Goal: Transaction & Acquisition: Purchase product/service

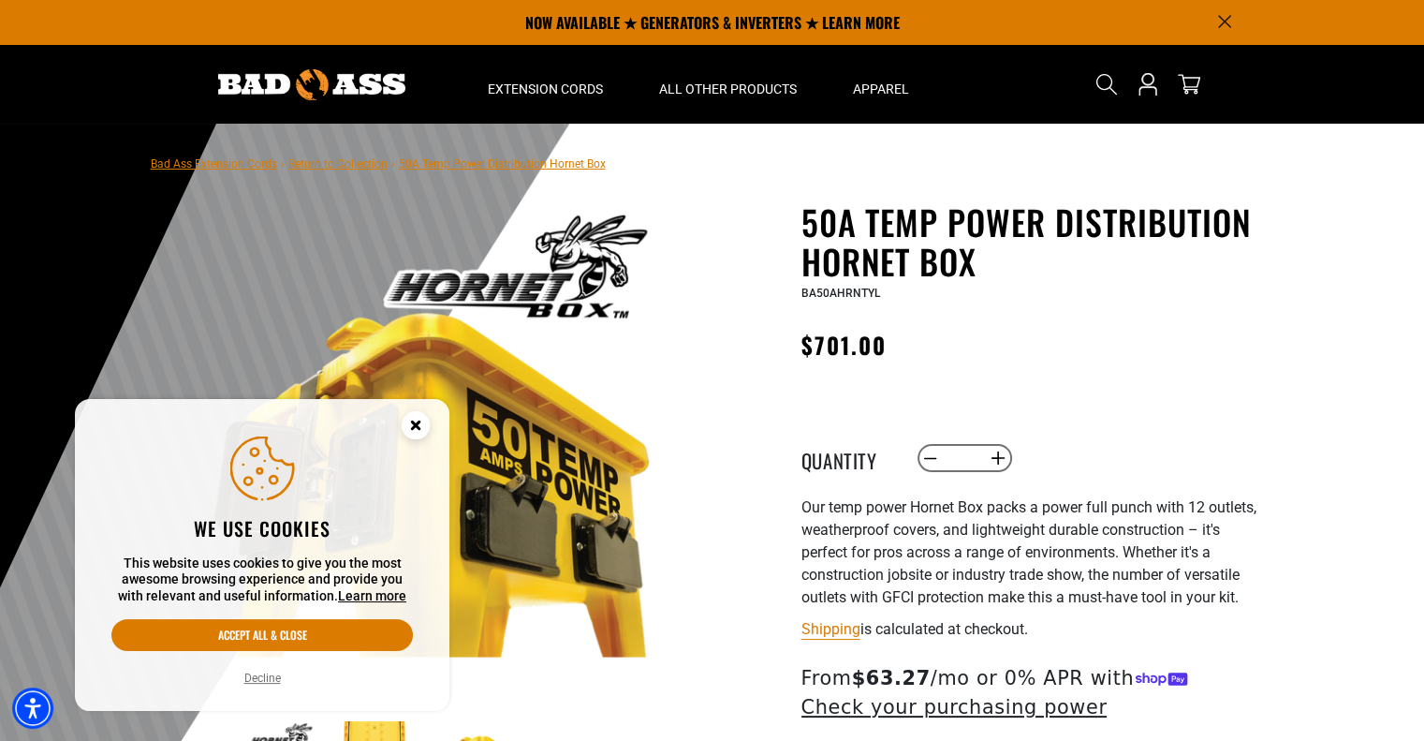
click at [263, 679] on button "Decline" at bounding box center [263, 678] width 48 height 19
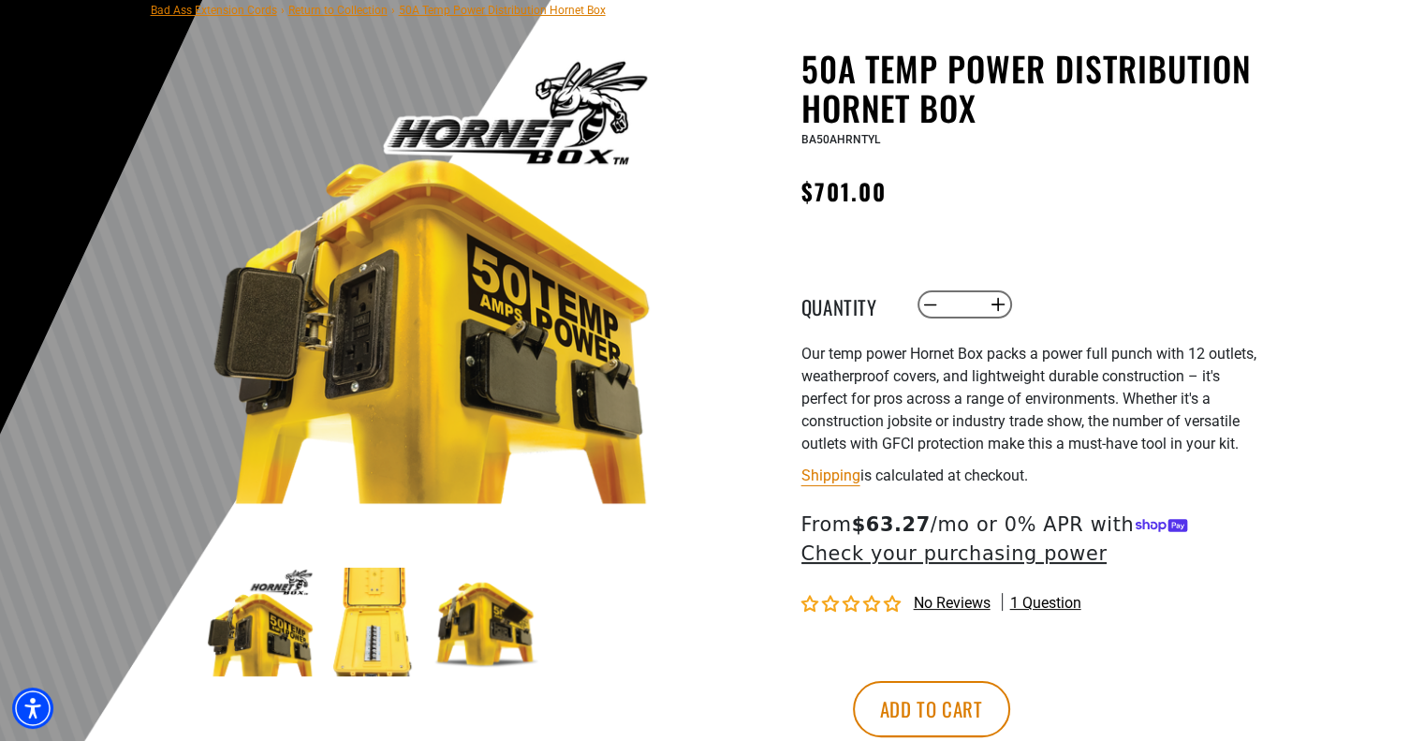
scroll to position [169, 0]
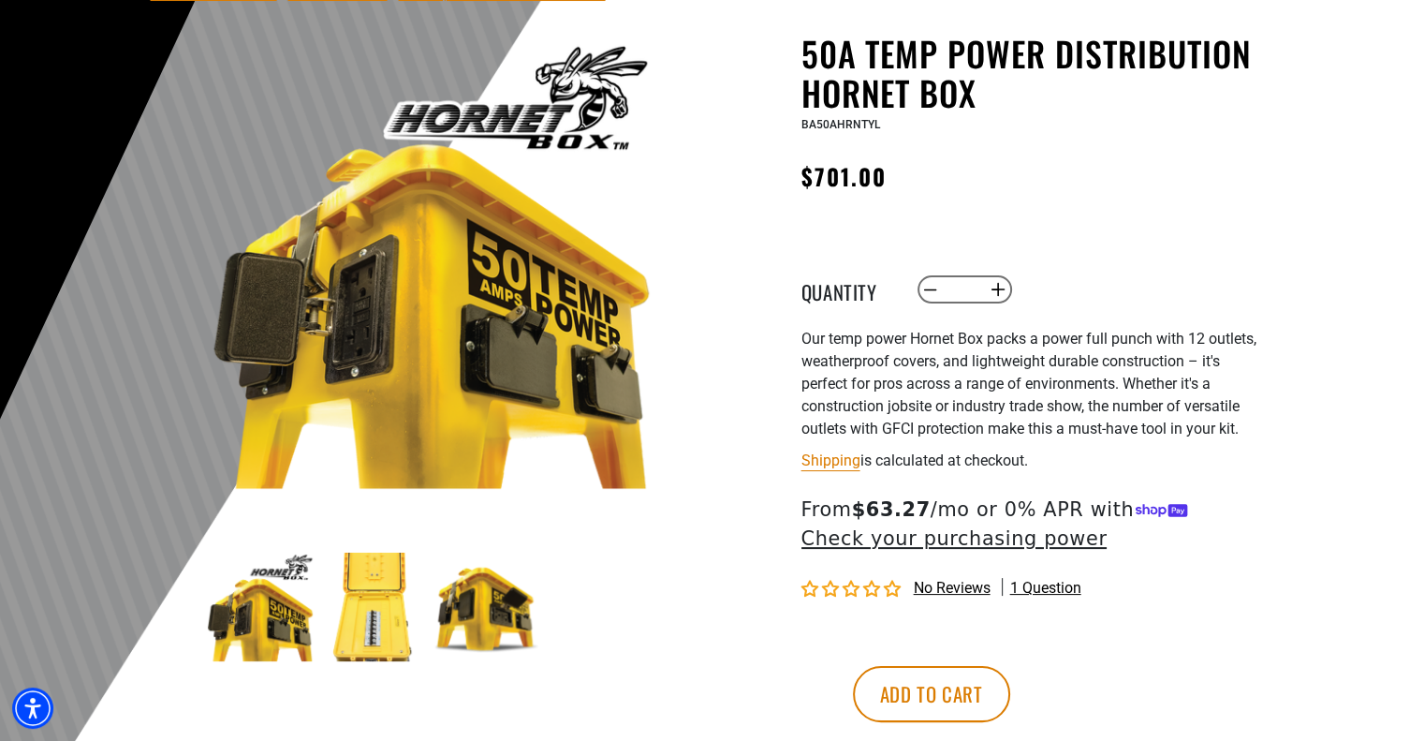
click at [506, 620] on img at bounding box center [487, 606] width 109 height 109
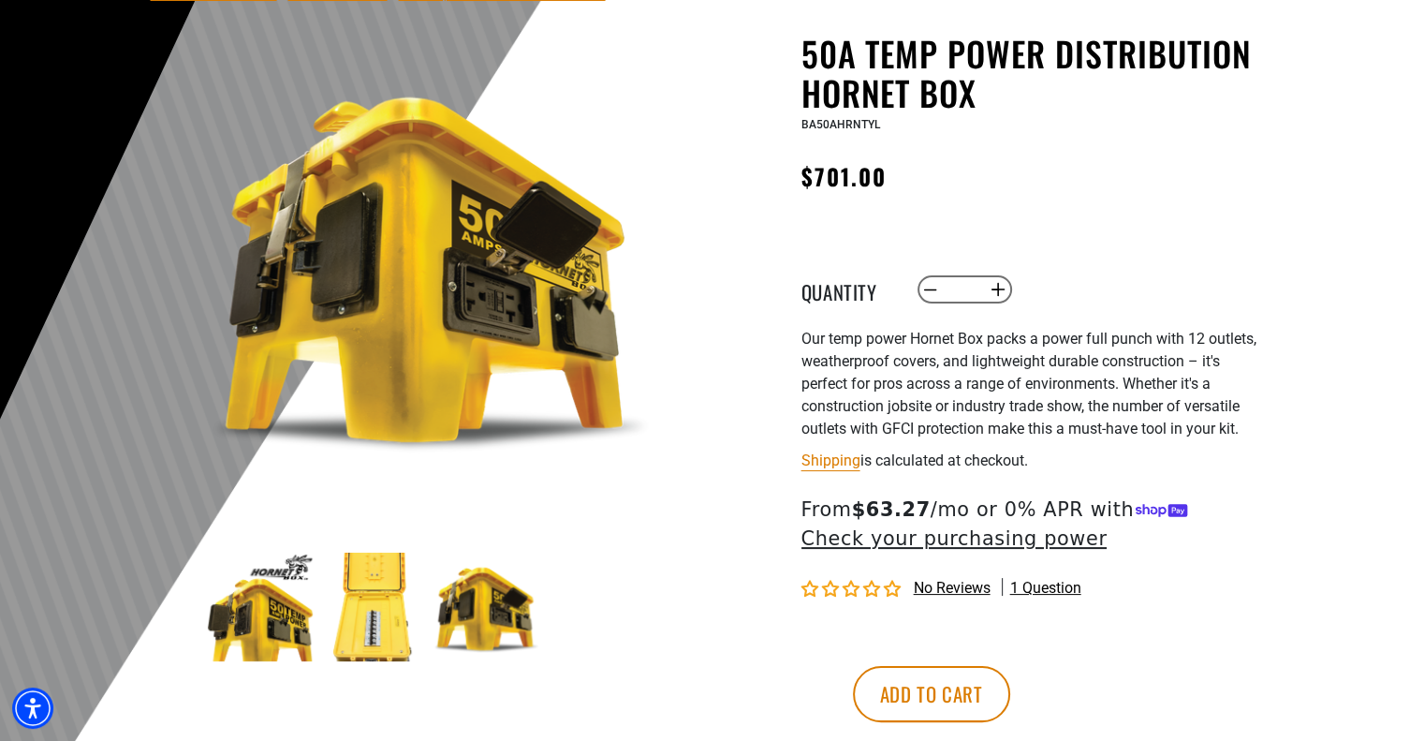
click at [404, 621] on img at bounding box center [373, 606] width 109 height 109
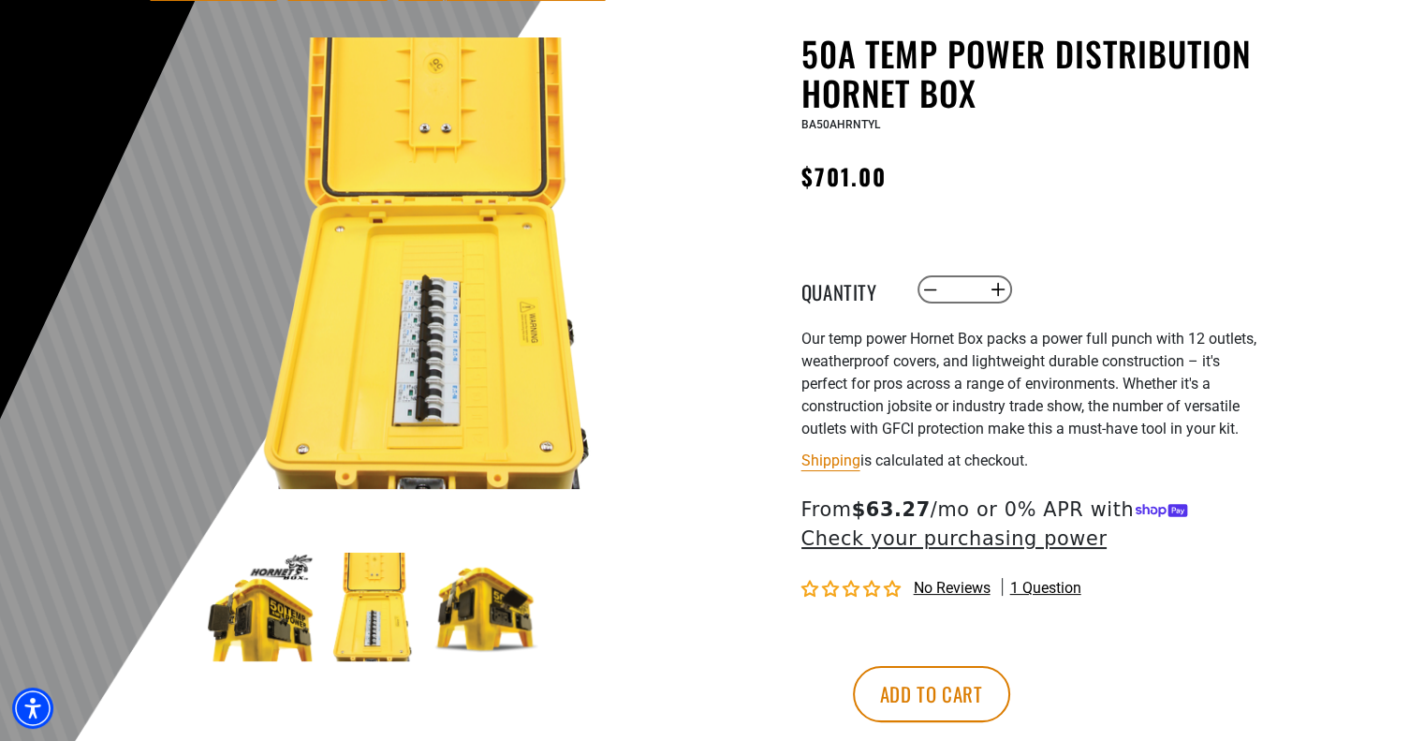
click at [255, 611] on img at bounding box center [260, 606] width 109 height 109
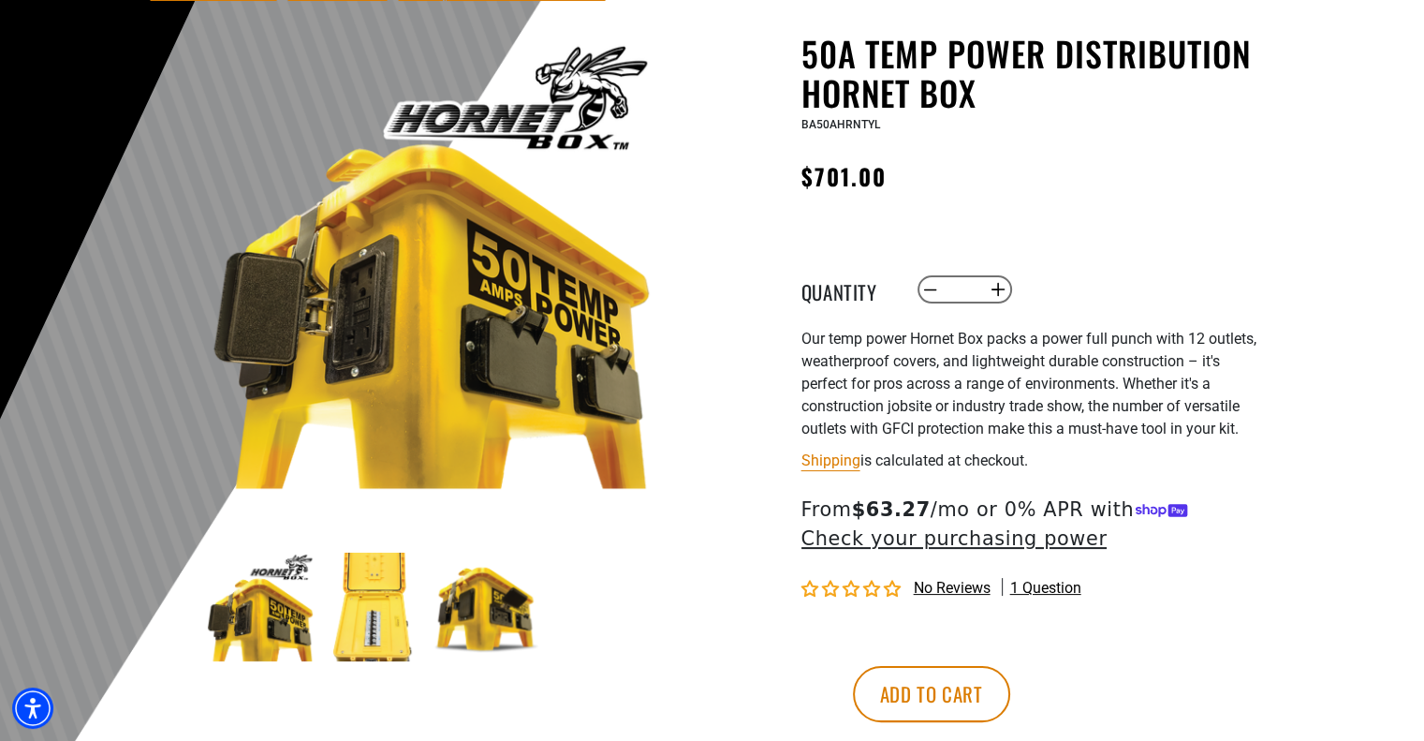
click at [493, 617] on img at bounding box center [487, 606] width 109 height 109
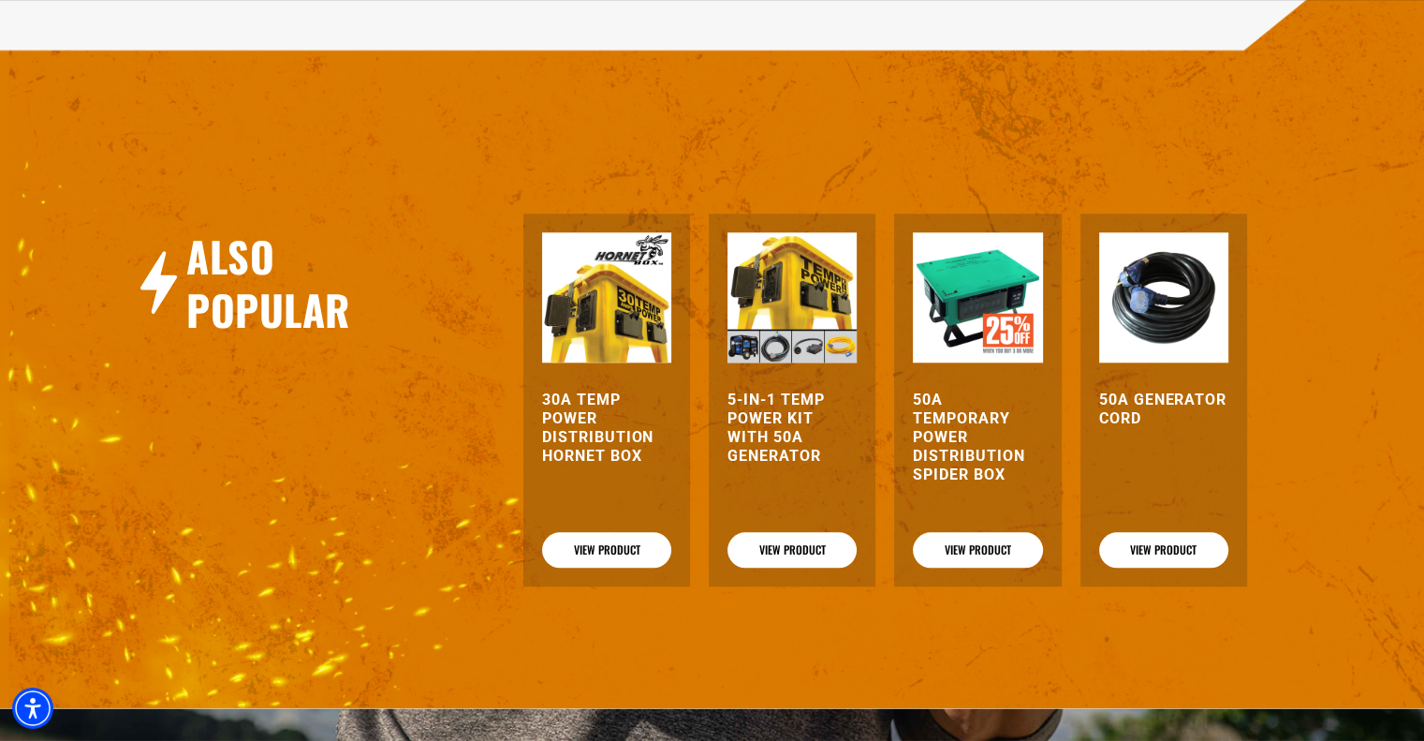
scroll to position [1733, 0]
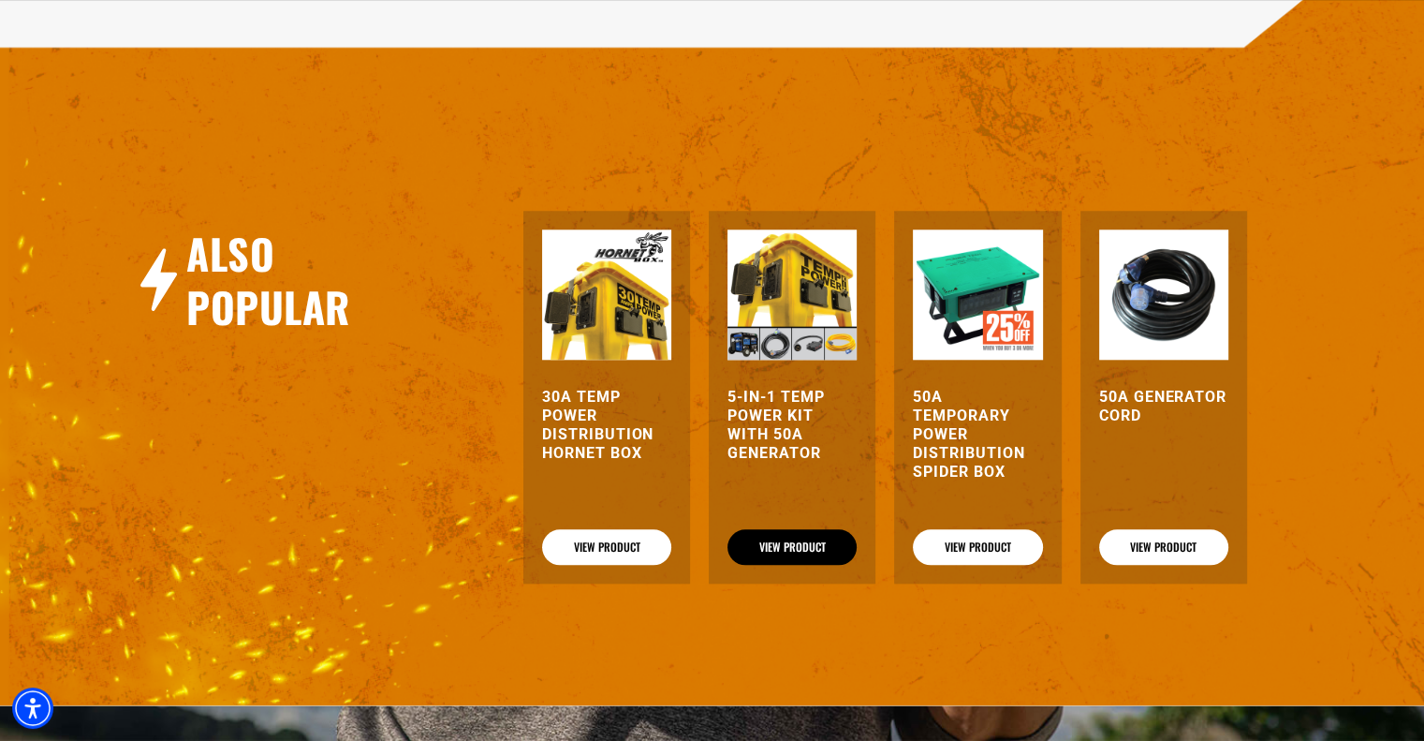
click at [787, 547] on link "View Product" at bounding box center [792, 547] width 129 height 36
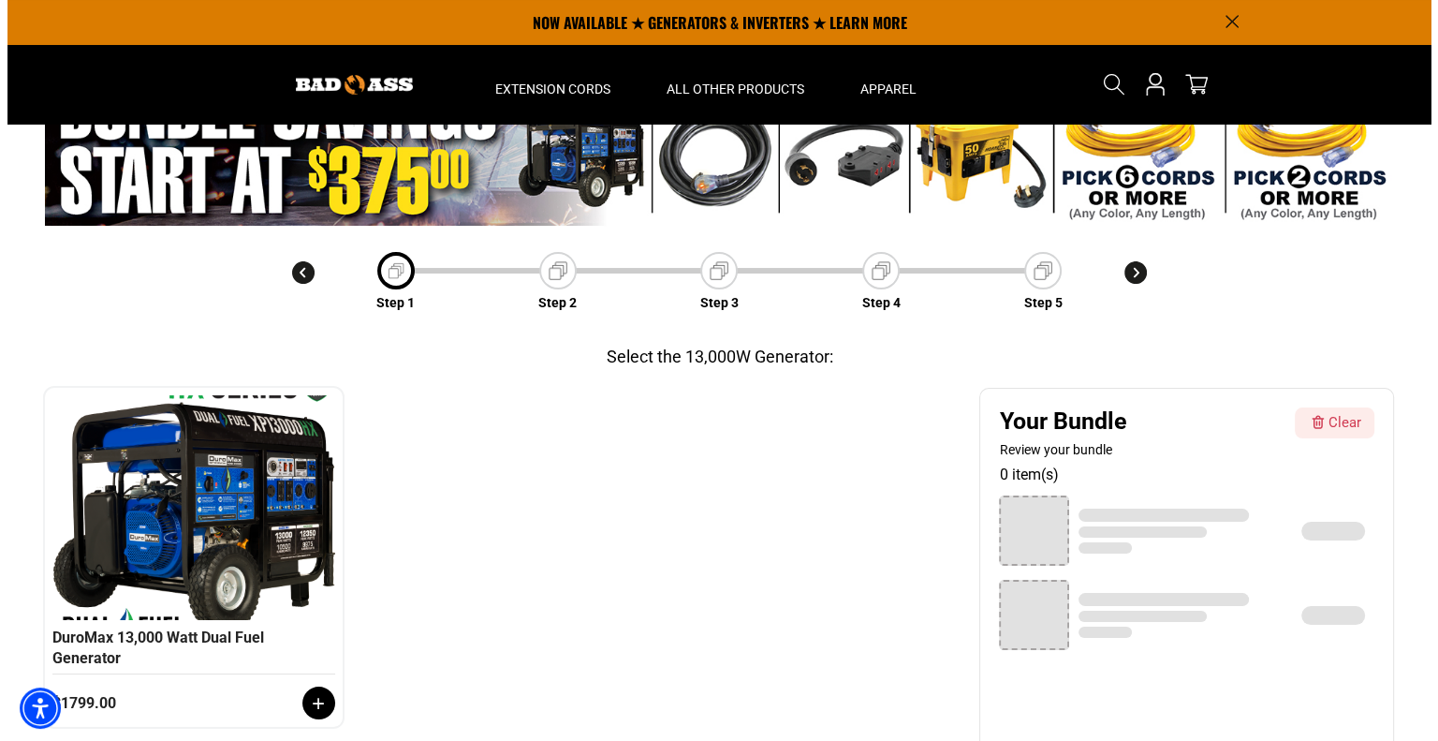
scroll to position [36, 0]
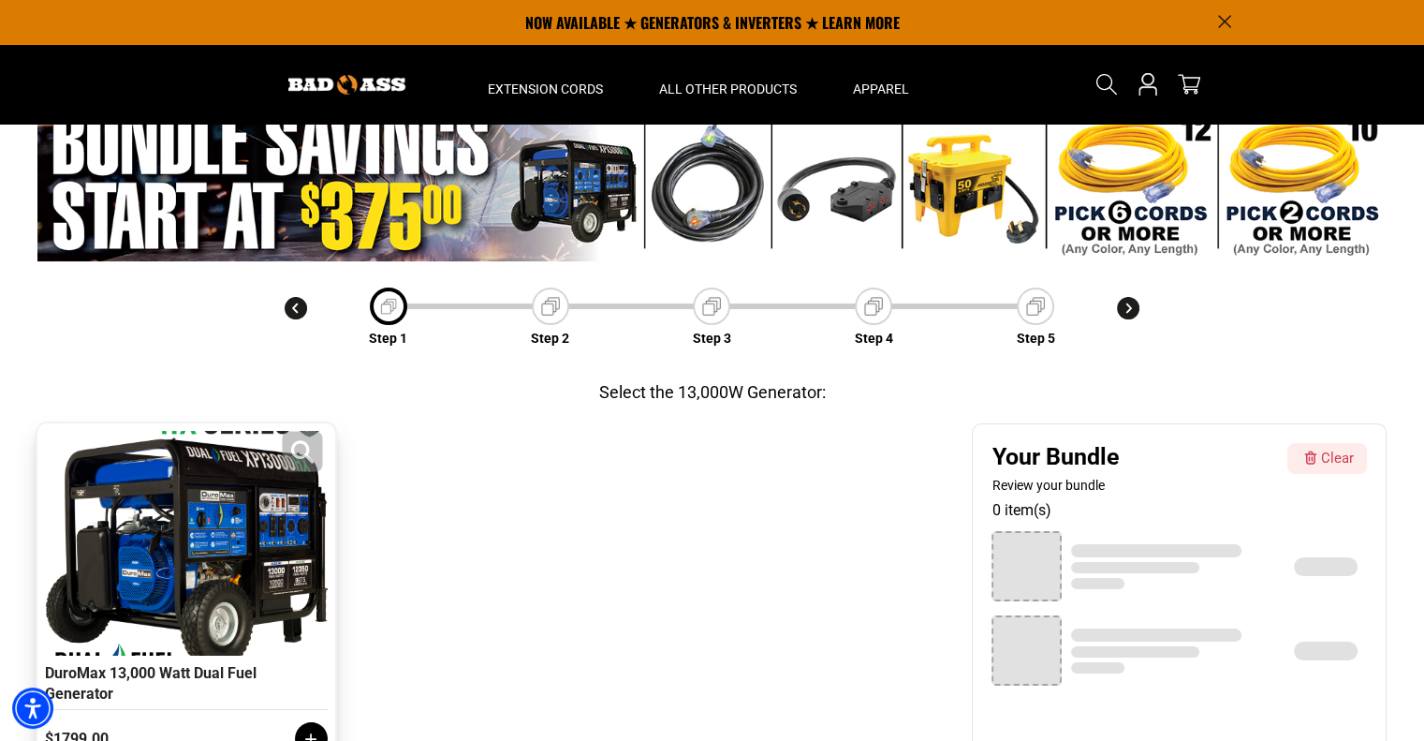
click at [212, 512] on div at bounding box center [186, 543] width 273 height 225
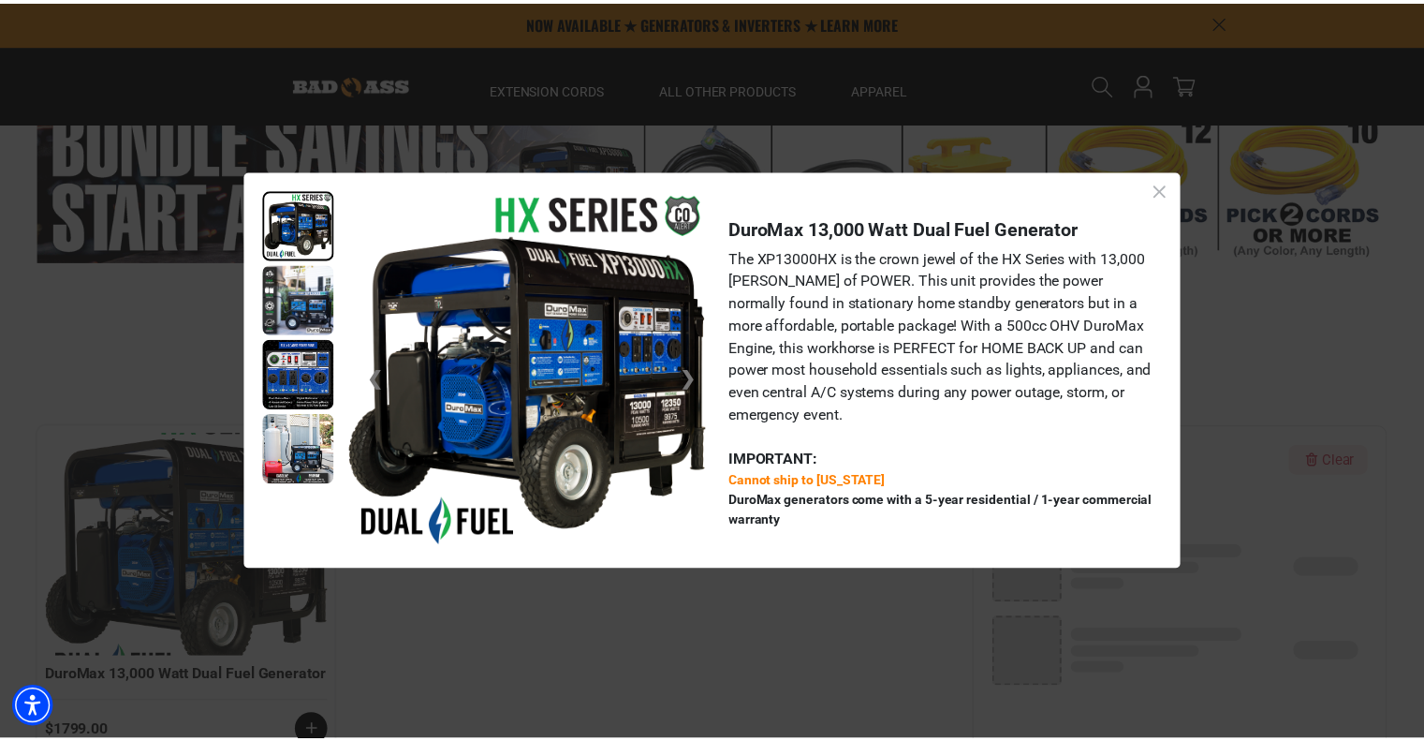
scroll to position [118, 0]
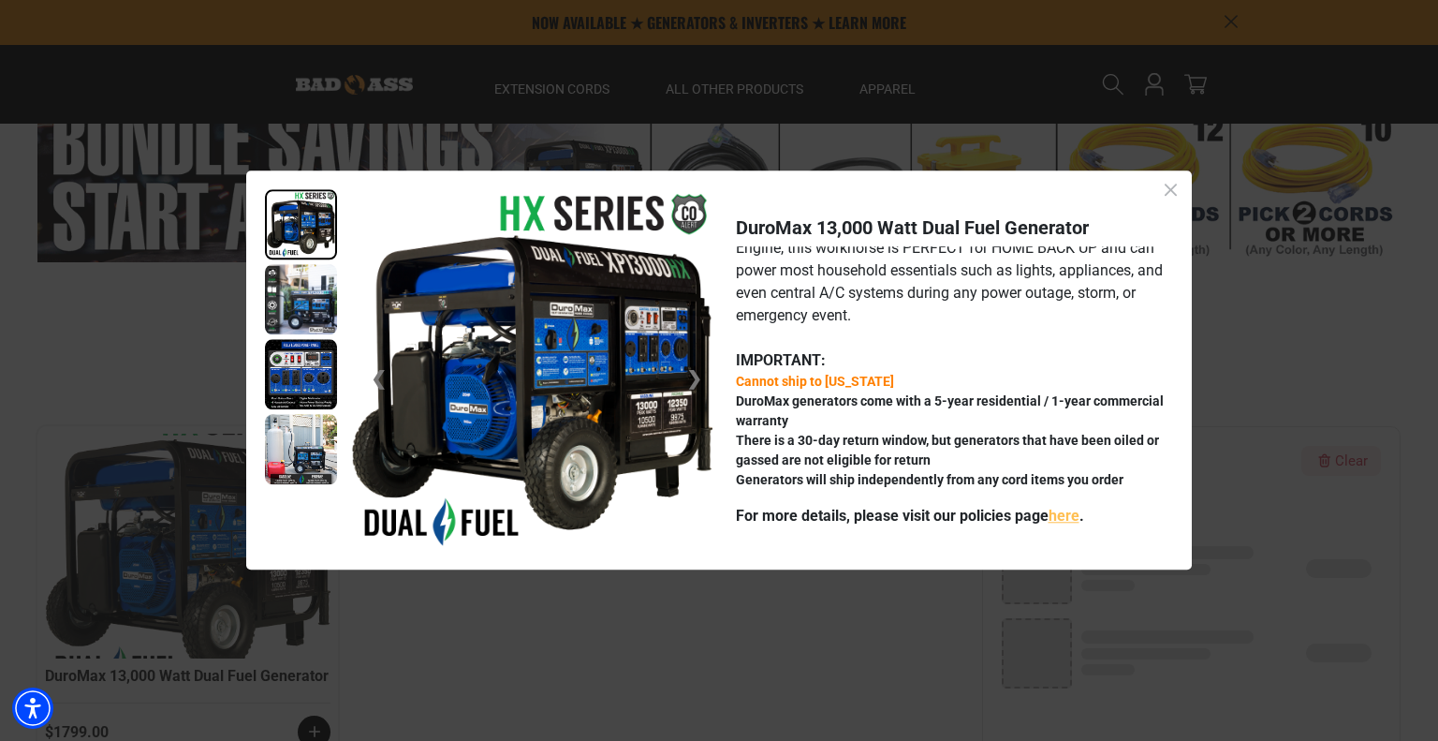
click at [1174, 183] on icon "Close dialog" at bounding box center [1170, 189] width 23 height 23
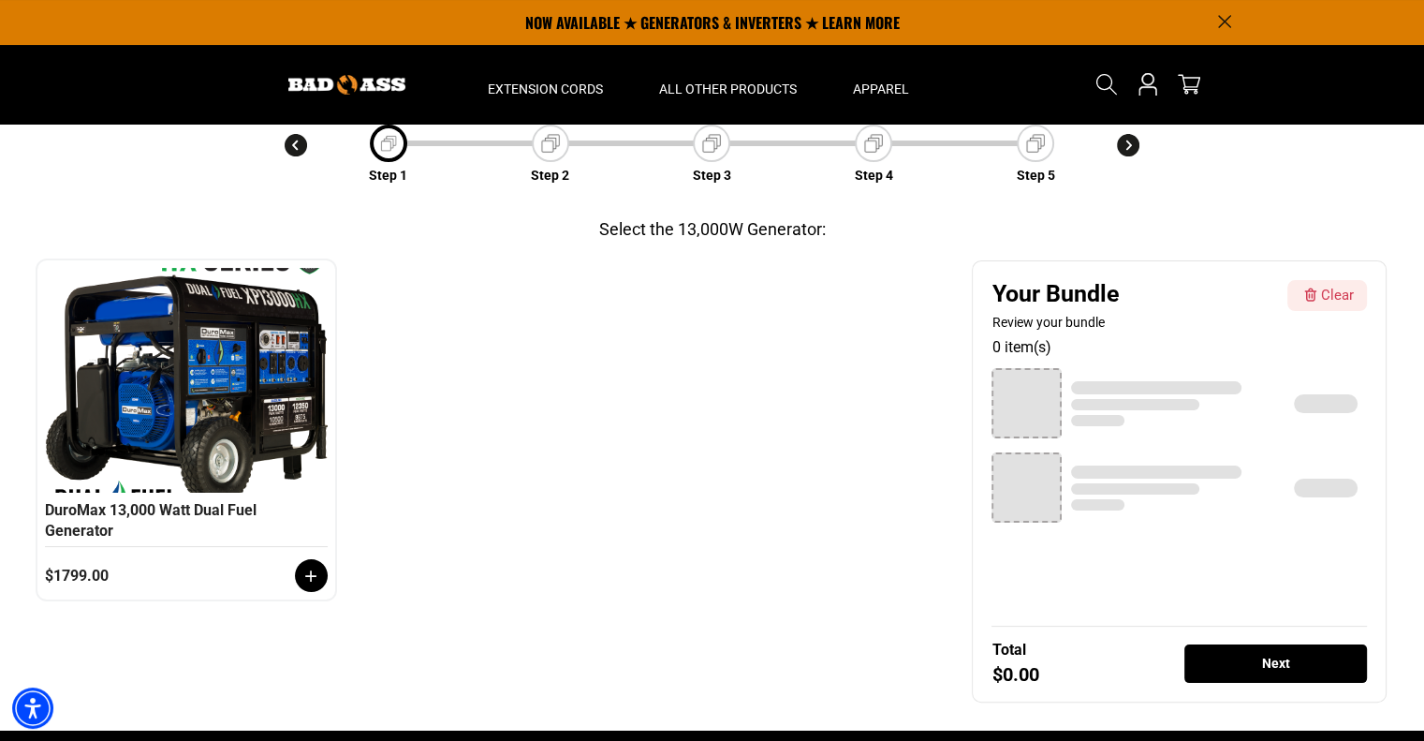
scroll to position [195, 0]
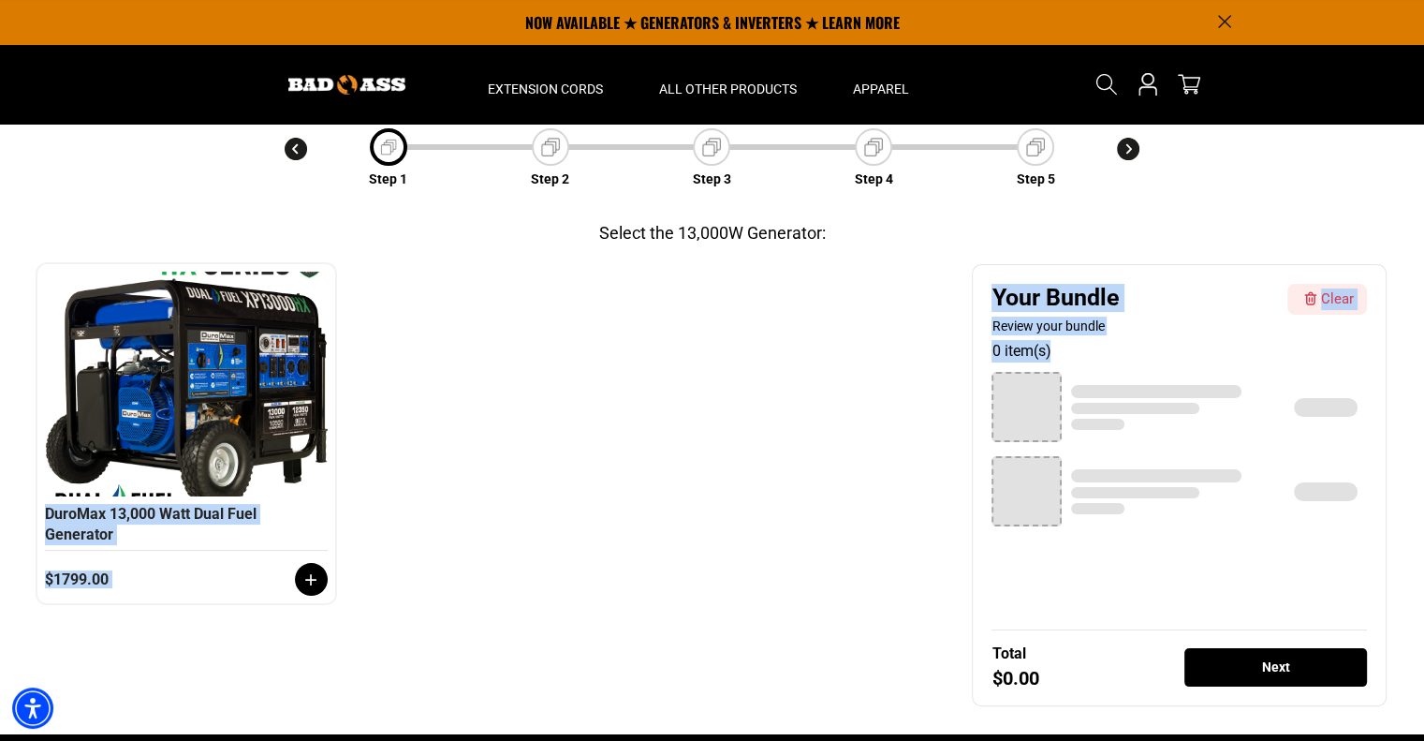
drag, startPoint x: 167, startPoint y: 299, endPoint x: 1011, endPoint y: 410, distance: 851.9
click at [1011, 410] on div "Category 1 ❮ ❯ DuroMax 13,000 Watt Dual Fuel Generator $1799.00 Your Bundle Rev…" at bounding box center [711, 485] width 1349 height 442
click at [1011, 410] on div at bounding box center [1027, 407] width 70 height 70
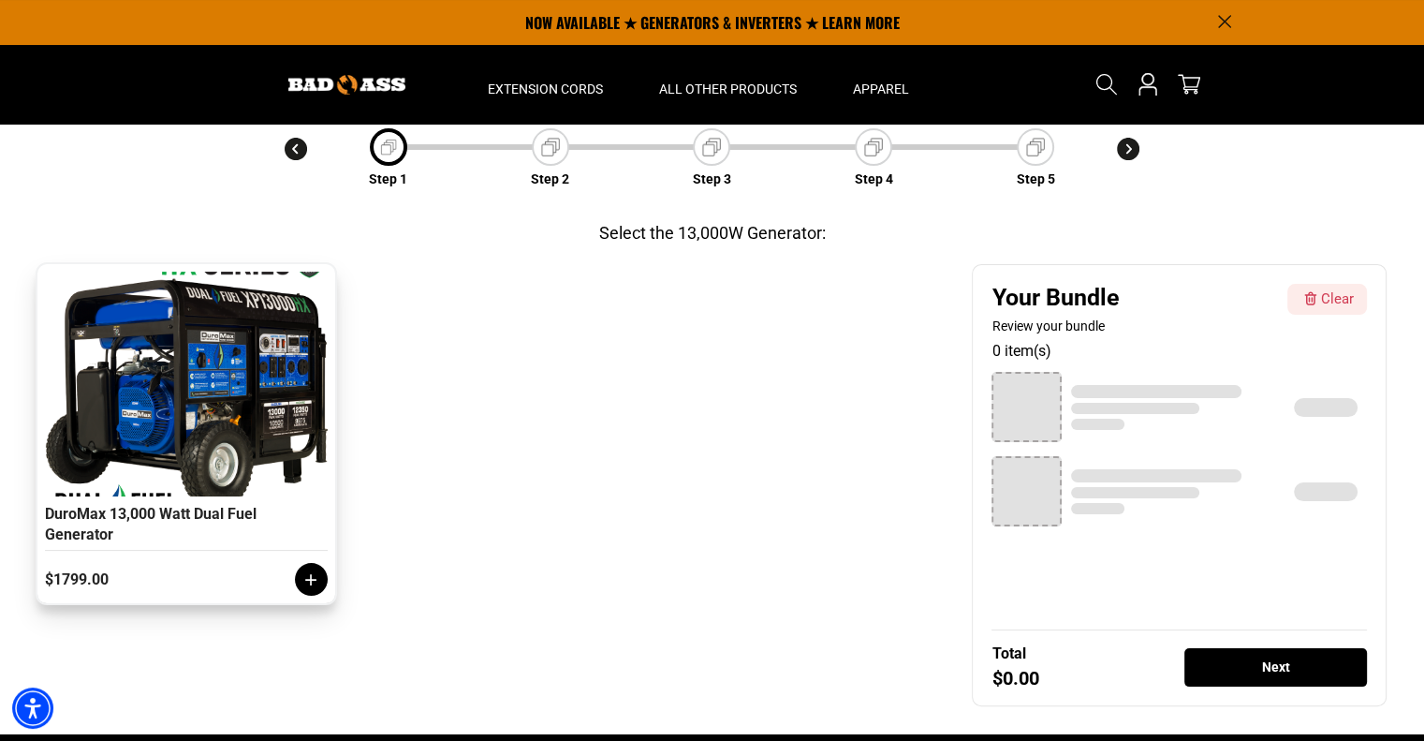
click at [309, 583] on icon at bounding box center [311, 579] width 19 height 19
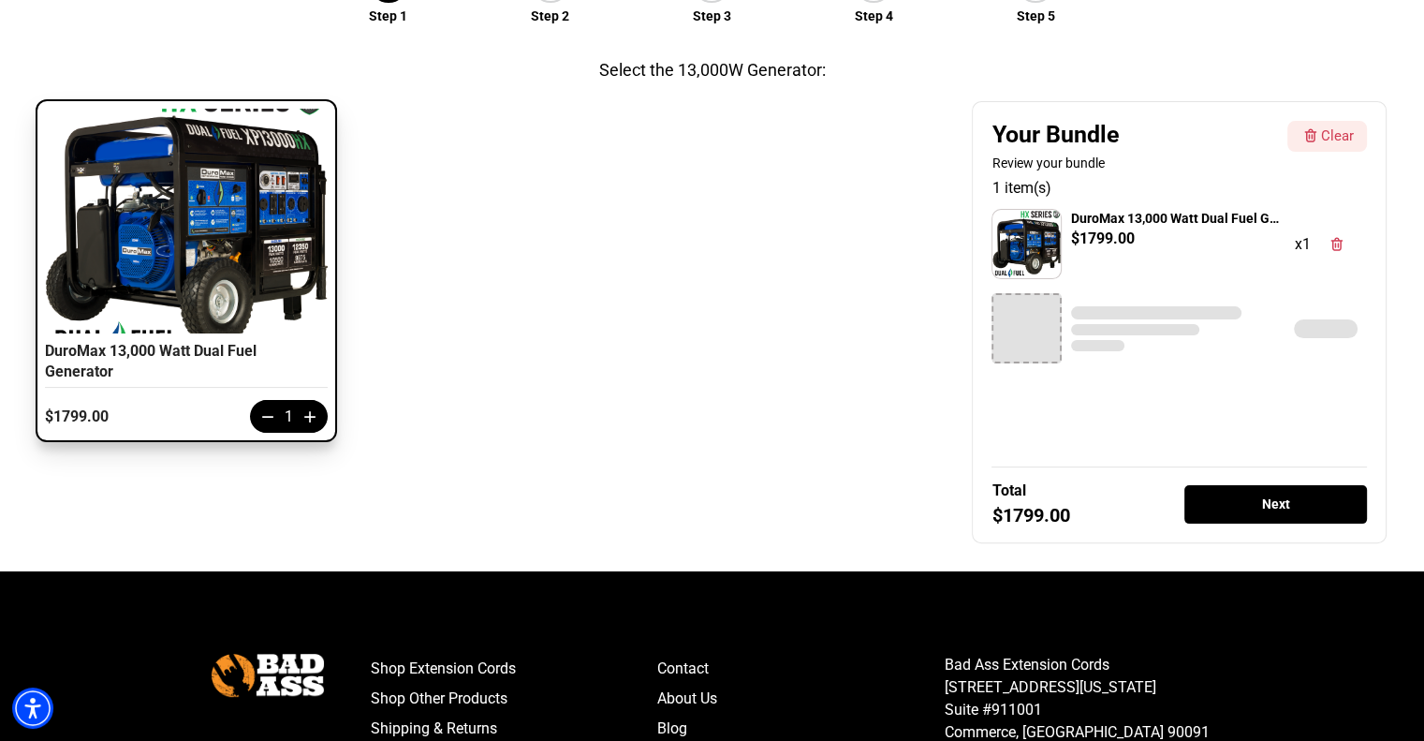
scroll to position [360, 0]
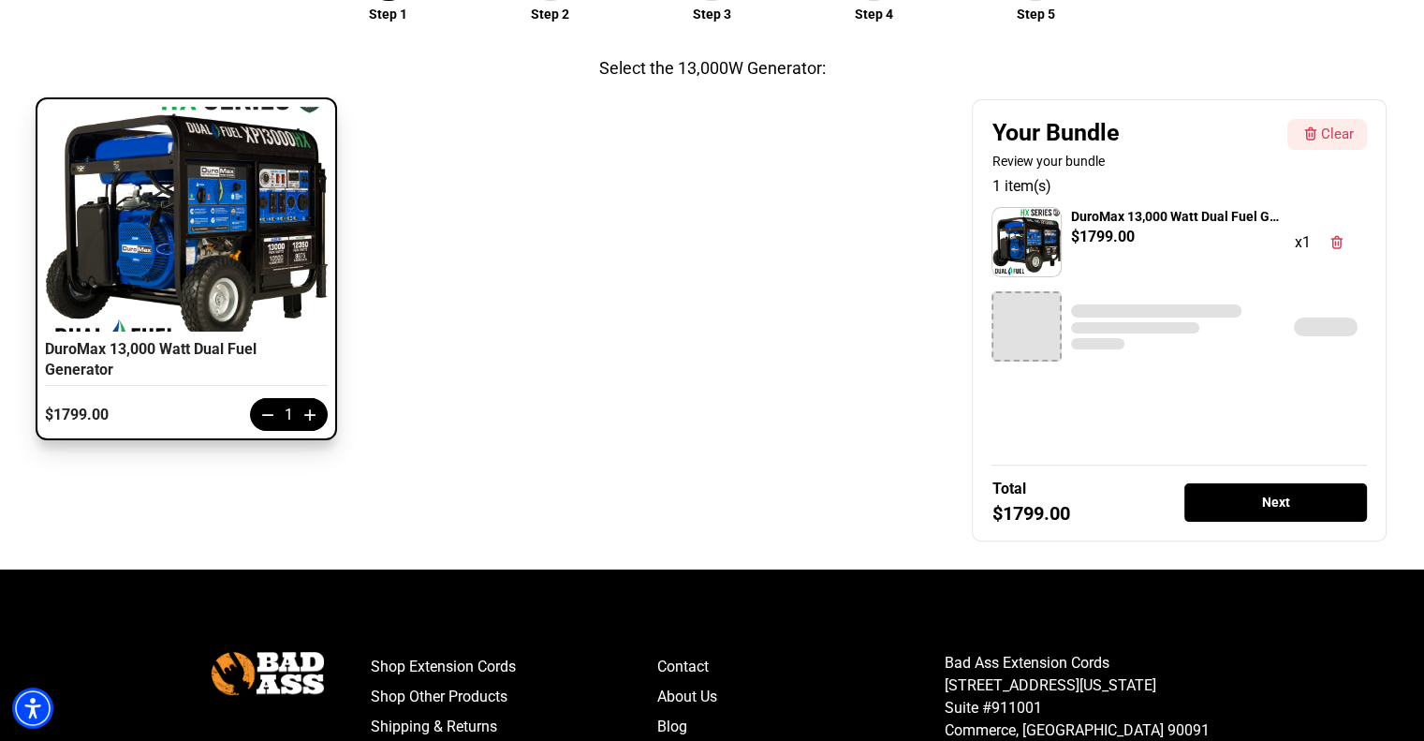
click at [1234, 501] on div "Next" at bounding box center [1275, 502] width 183 height 38
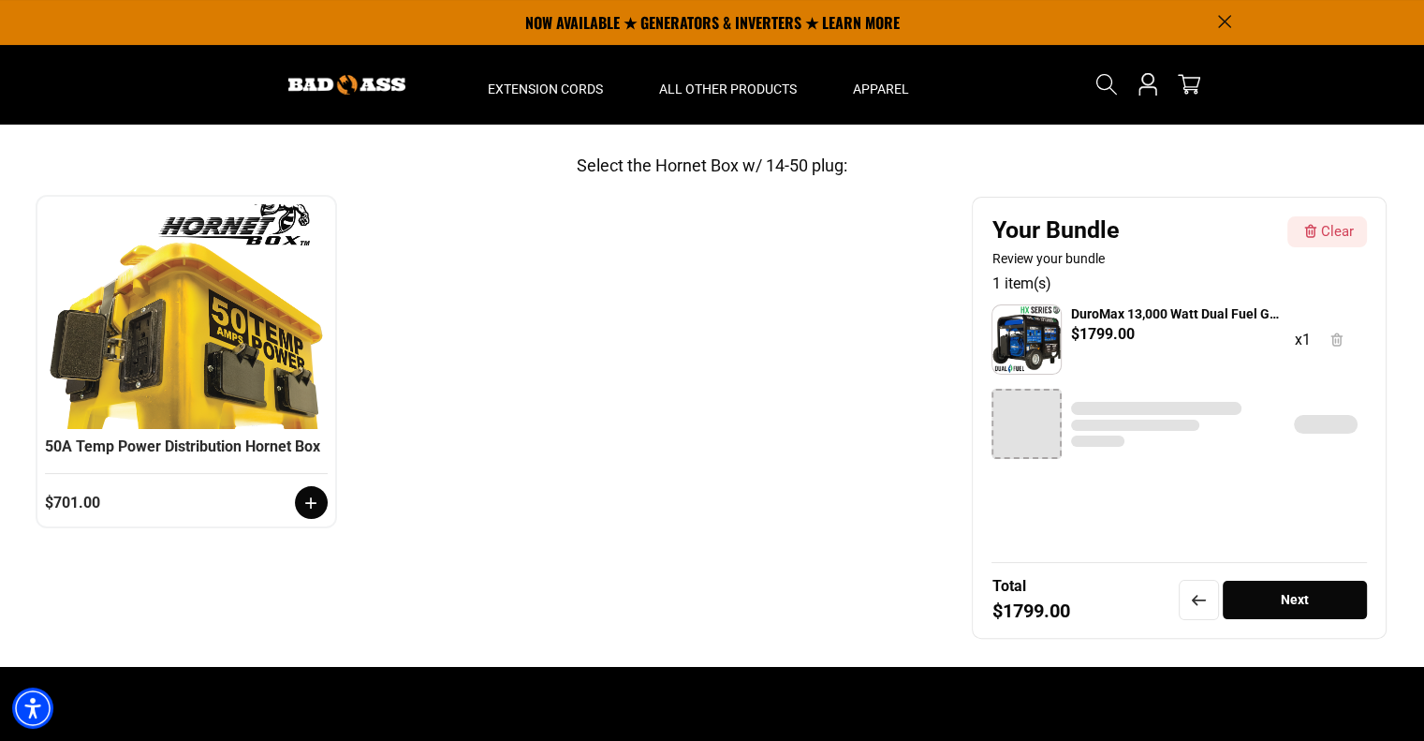
scroll to position [258, 0]
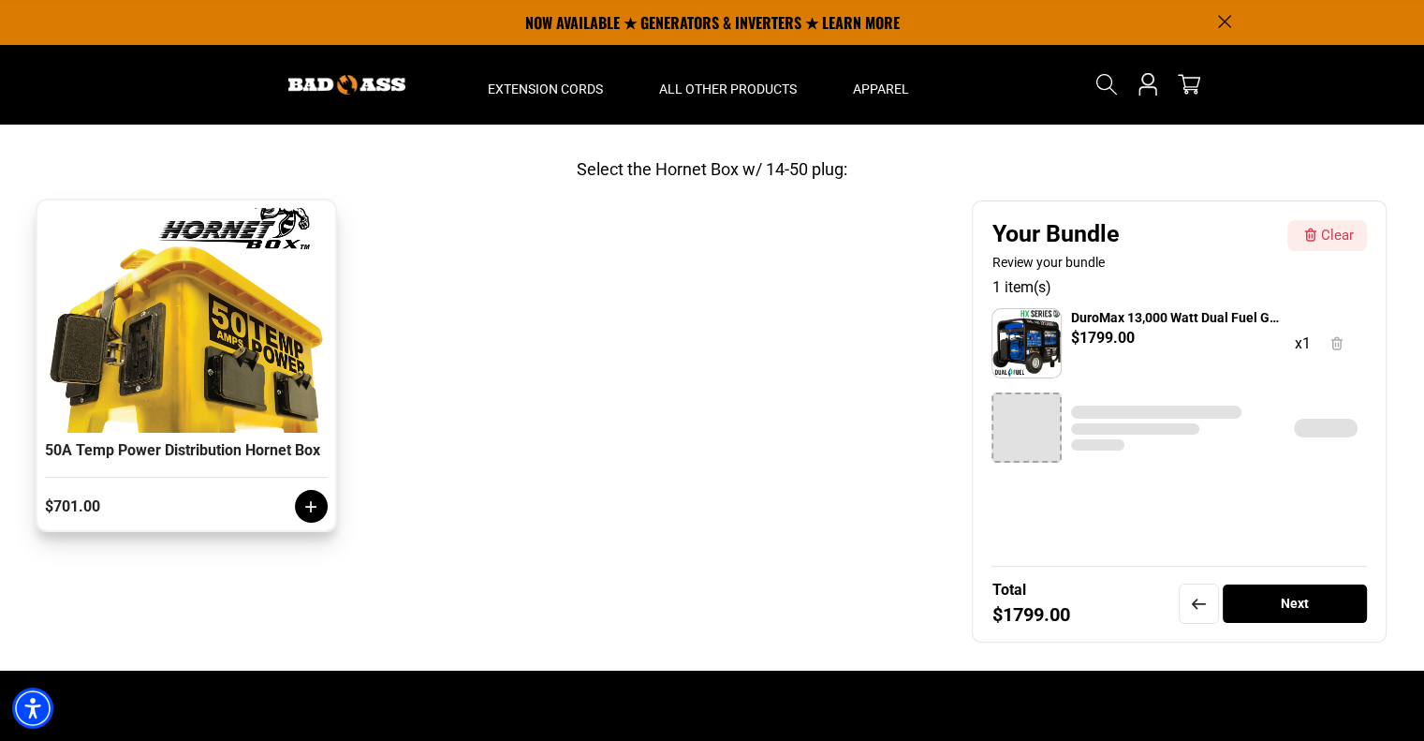
click at [302, 516] on icon at bounding box center [311, 506] width 19 height 19
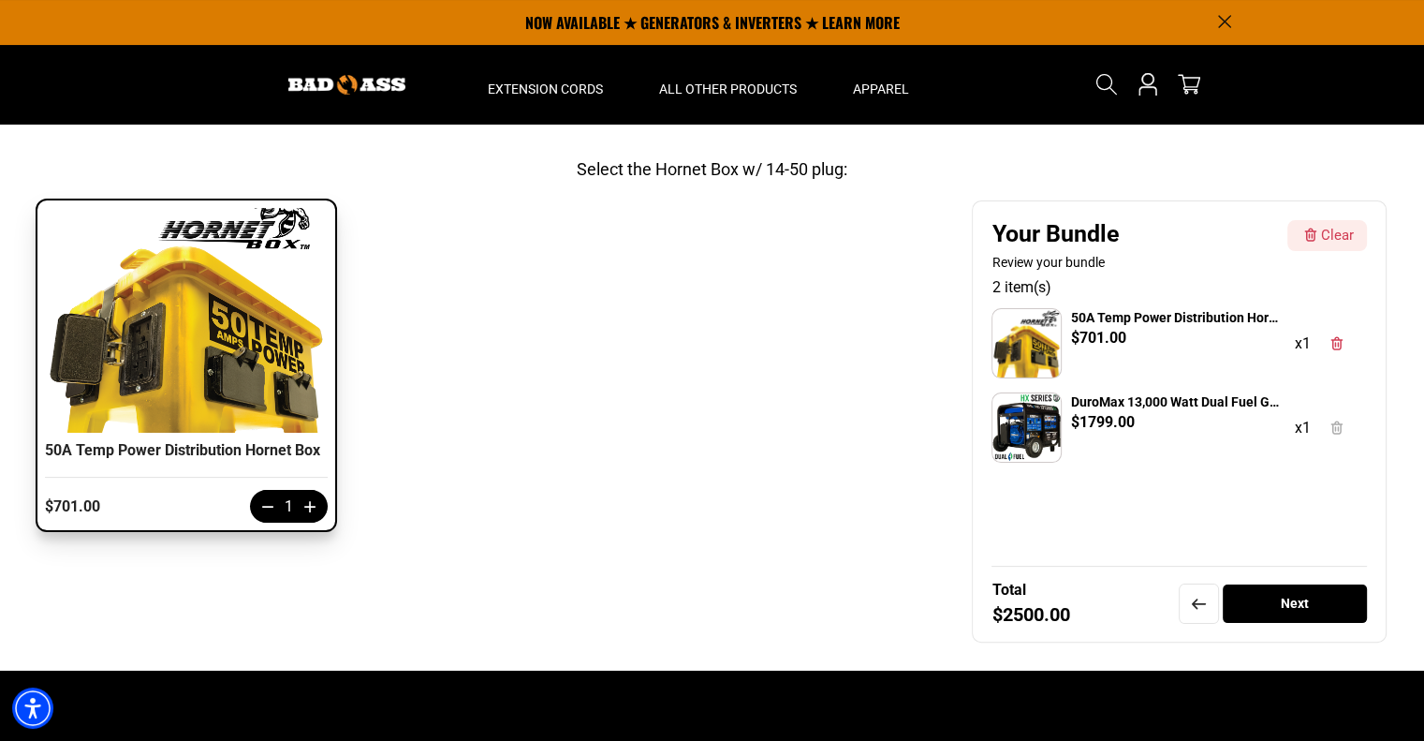
click at [1330, 613] on div "Next" at bounding box center [1295, 603] width 144 height 38
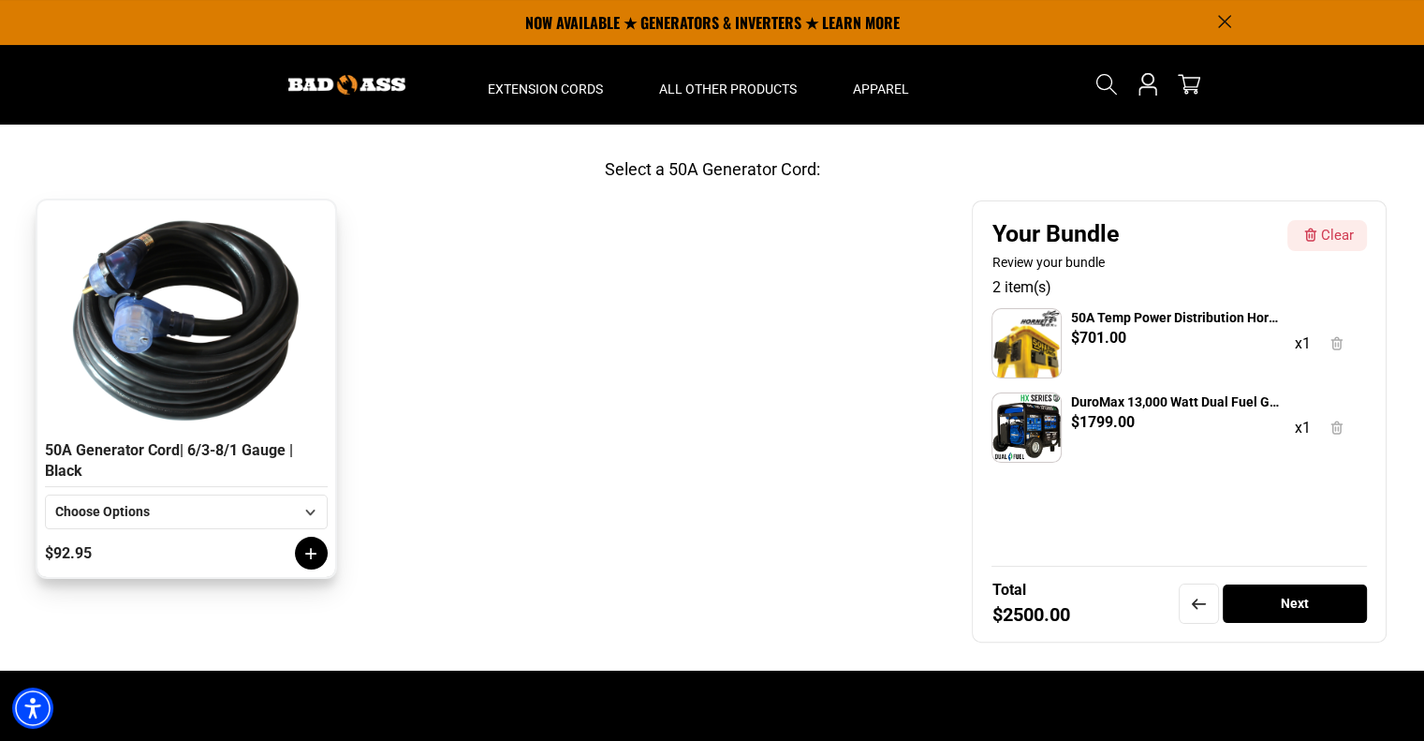
click at [302, 511] on icon at bounding box center [310, 511] width 23 height 23
click at [226, 574] on li "30 FT" at bounding box center [186, 579] width 281 height 33
click at [313, 551] on icon at bounding box center [311, 553] width 19 height 19
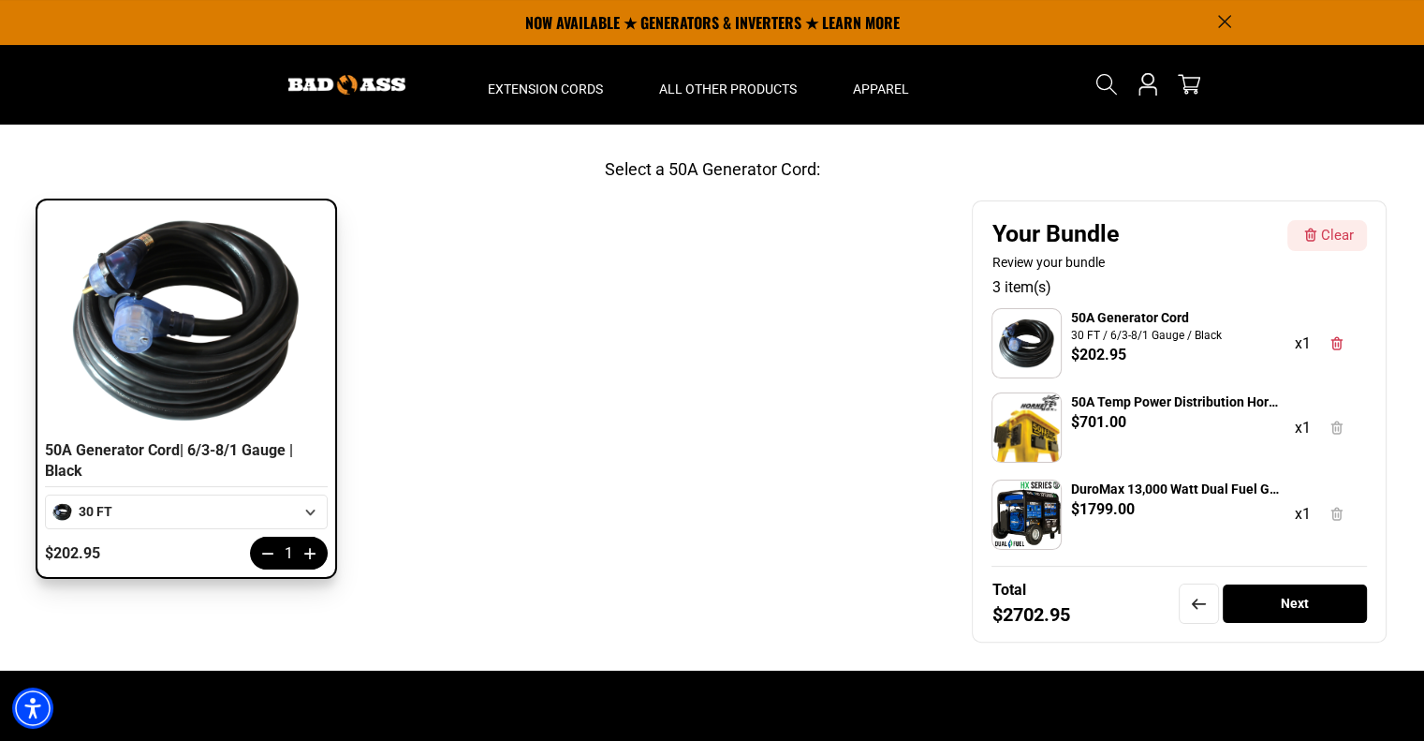
click at [313, 551] on icon at bounding box center [310, 553] width 19 height 19
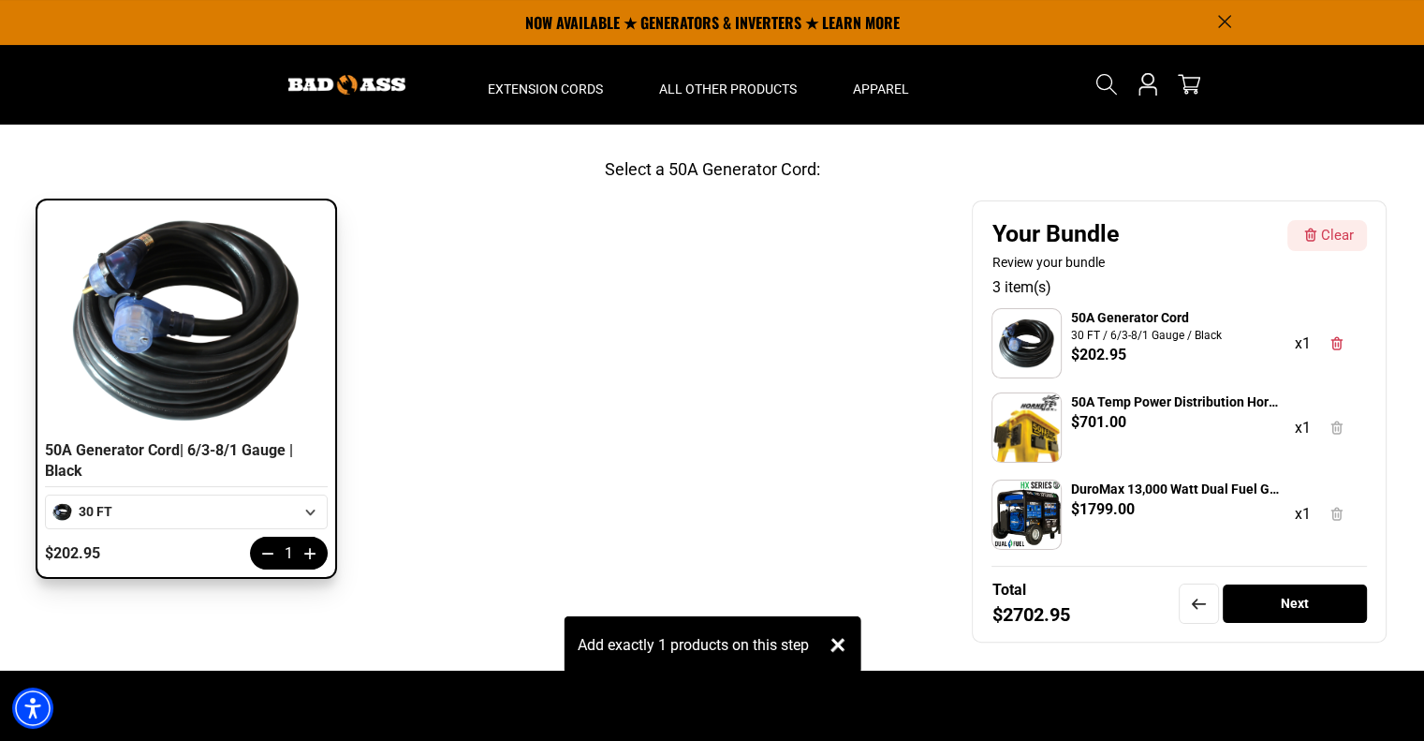
click at [313, 551] on icon at bounding box center [310, 553] width 19 height 19
